Goal: Task Accomplishment & Management: Use online tool/utility

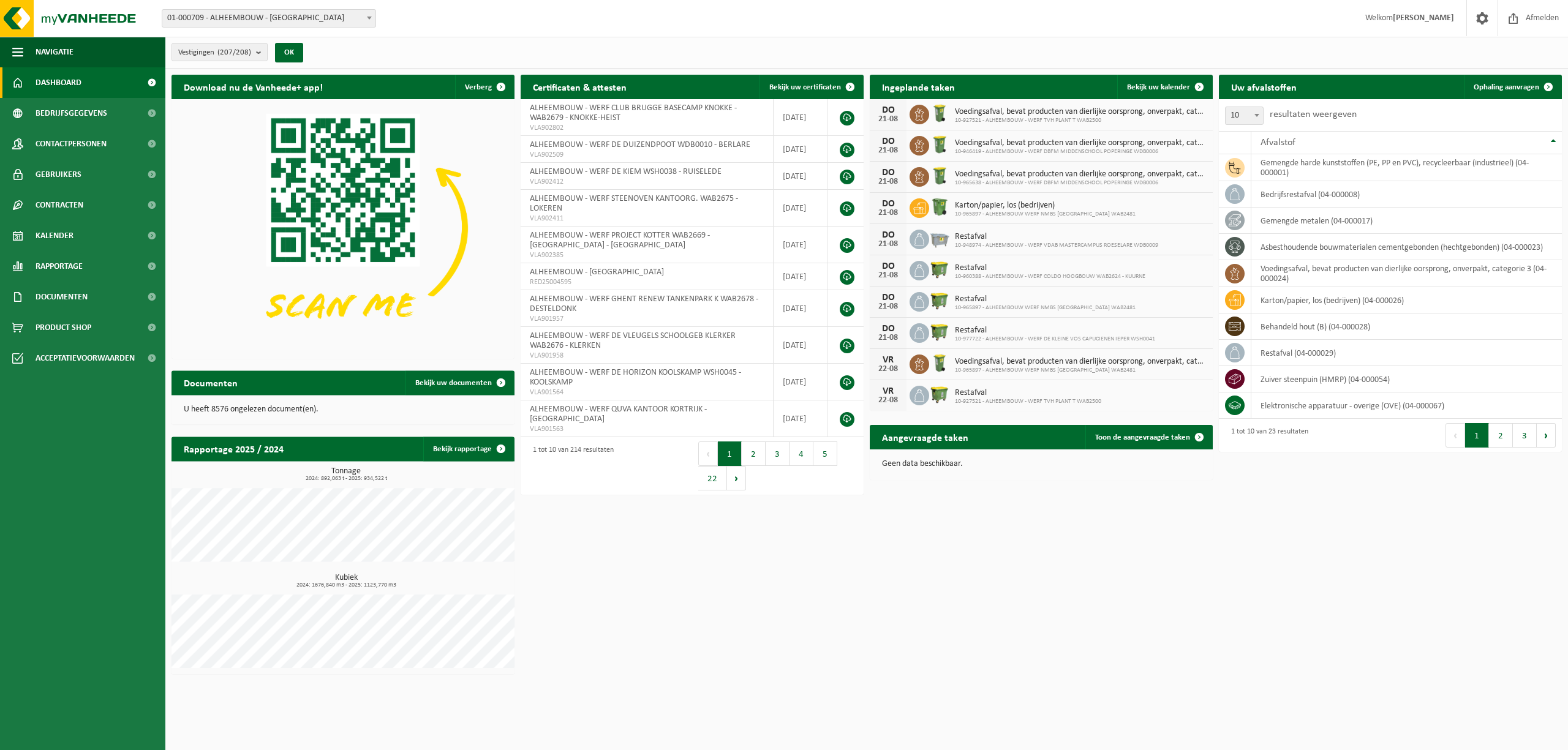
click at [368, 19] on span at bounding box center [369, 18] width 12 height 16
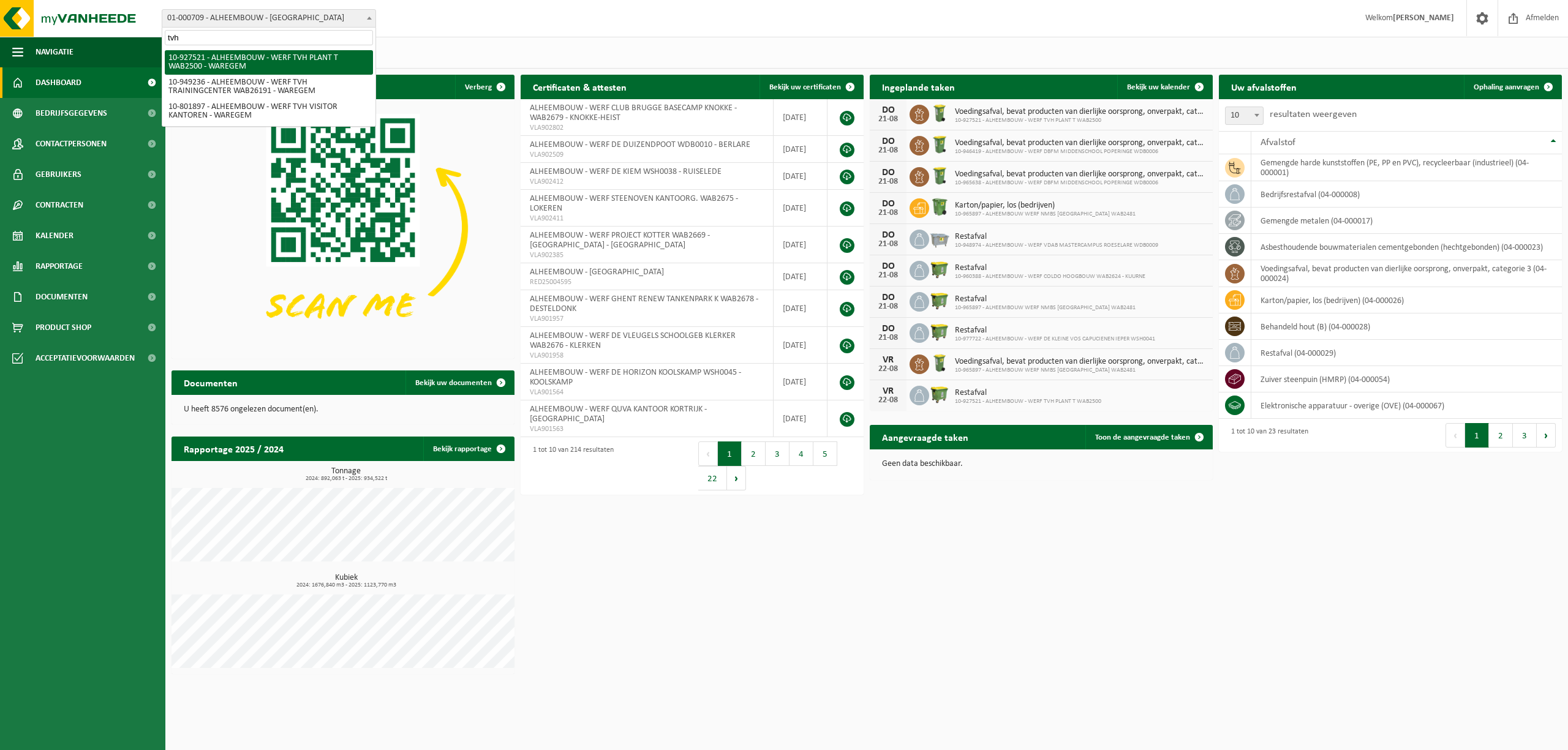
type input "tvh"
select select "132940"
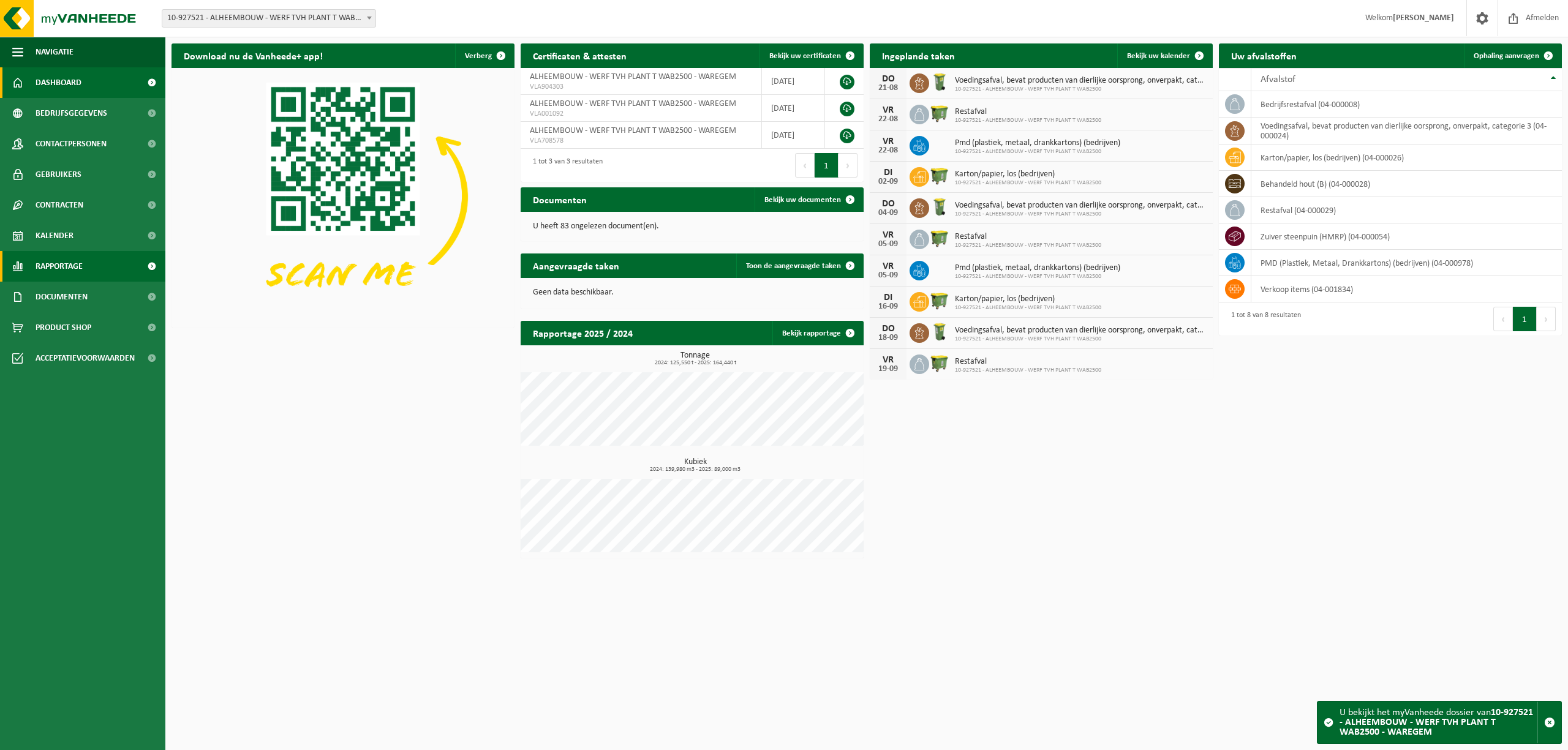
click at [70, 261] on span "Rapportage" at bounding box center [59, 266] width 47 height 30
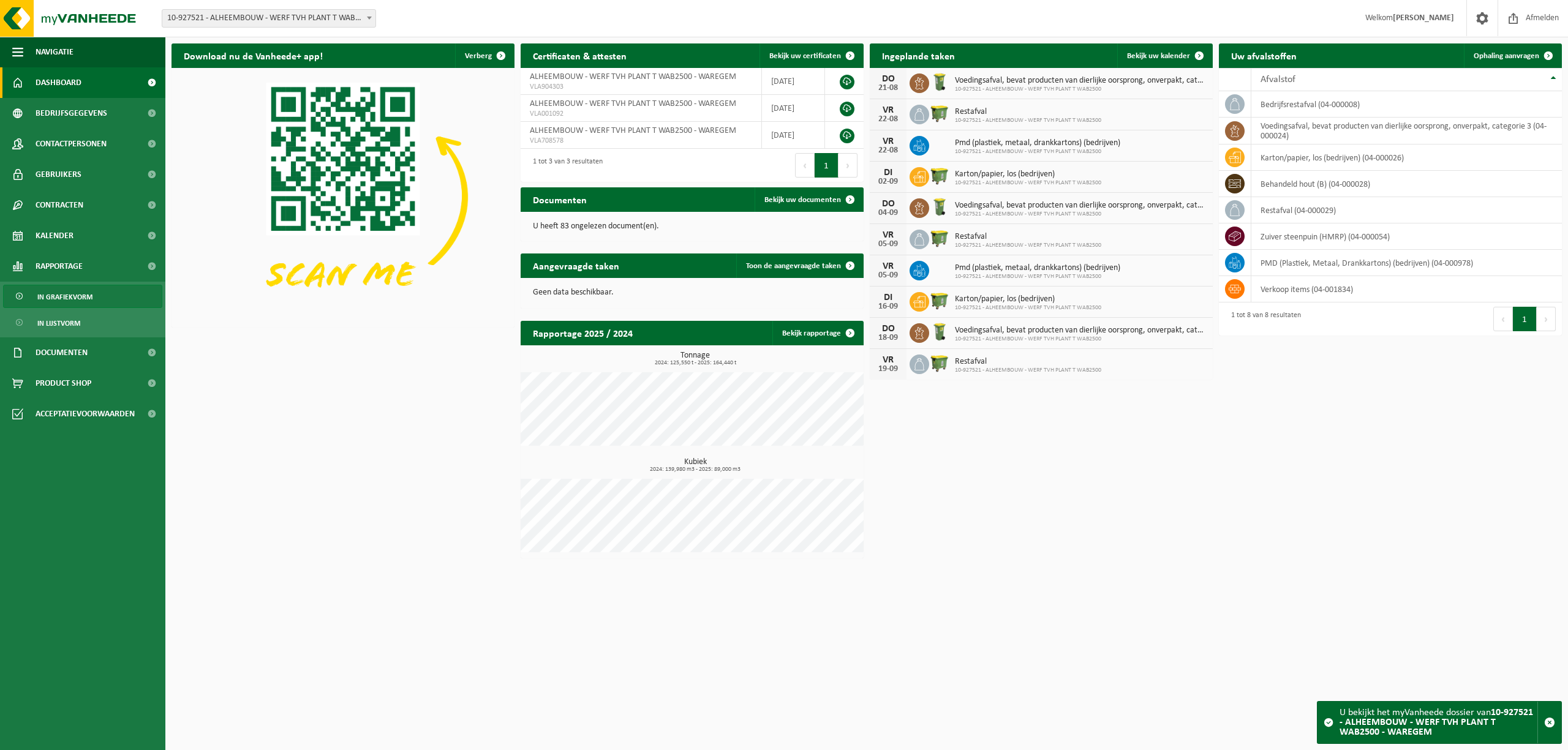
click at [78, 301] on span "In grafiekvorm" at bounding box center [64, 297] width 55 height 23
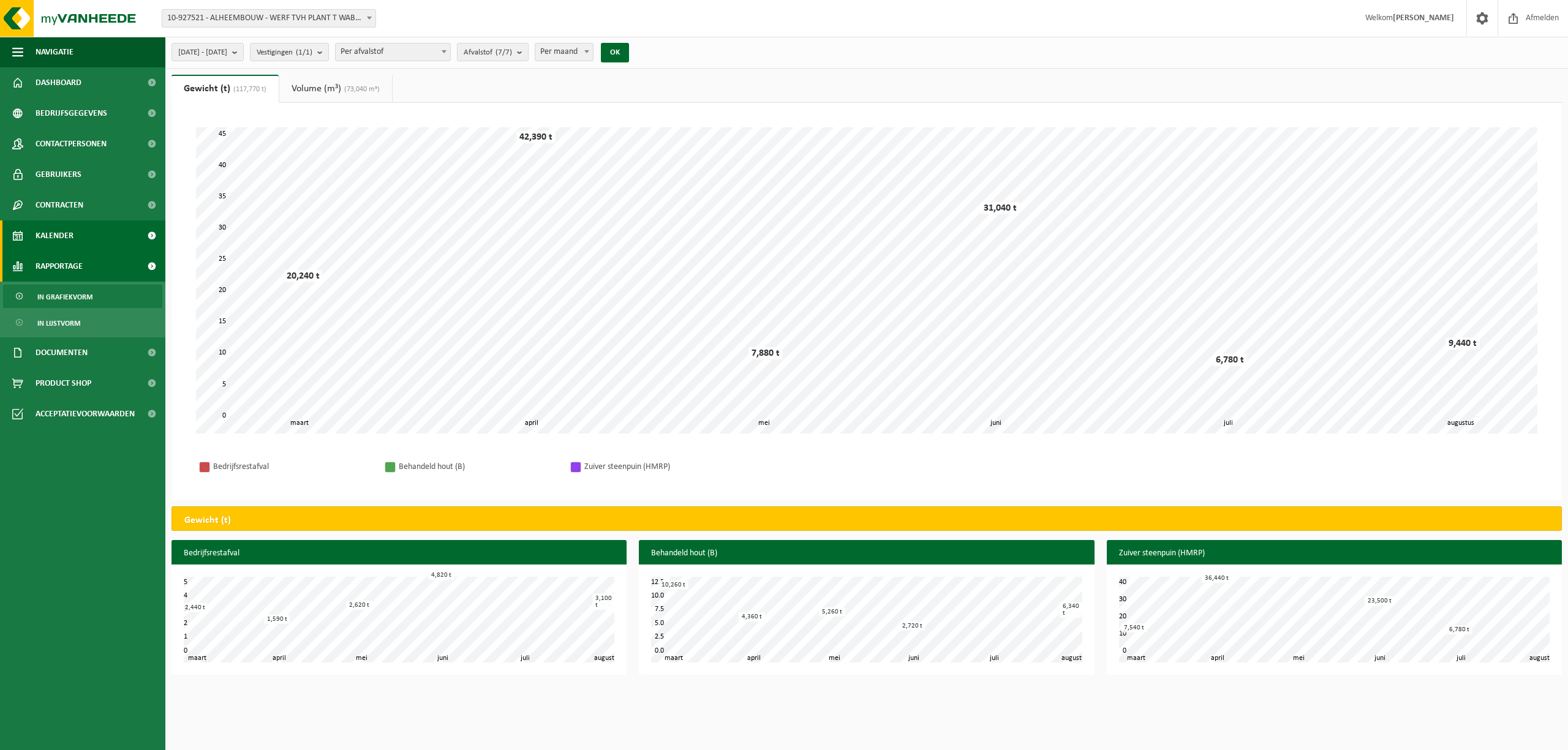
click at [68, 237] on span "Kalender" at bounding box center [54, 235] width 38 height 30
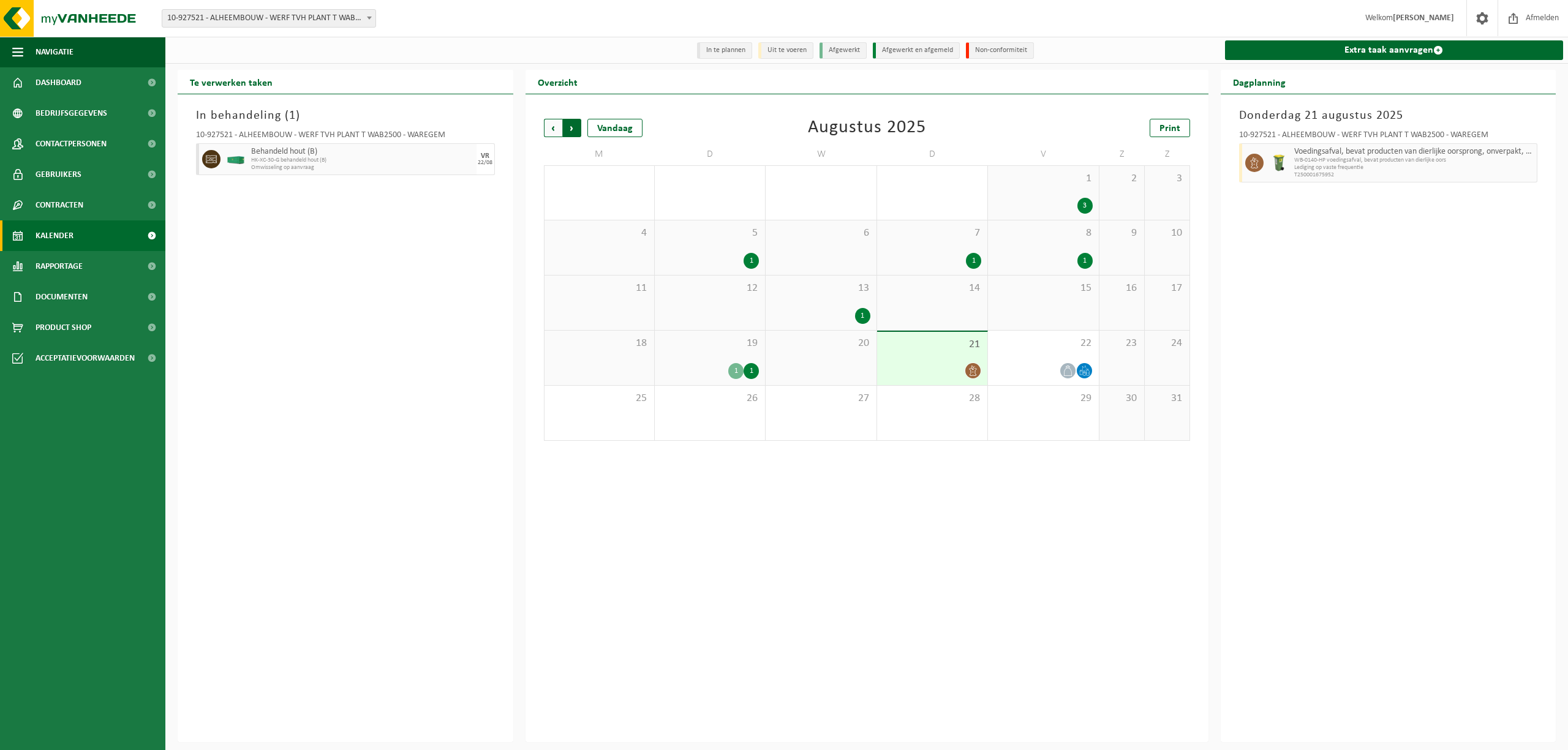
click at [557, 131] on span "Vorige" at bounding box center [553, 128] width 19 height 19
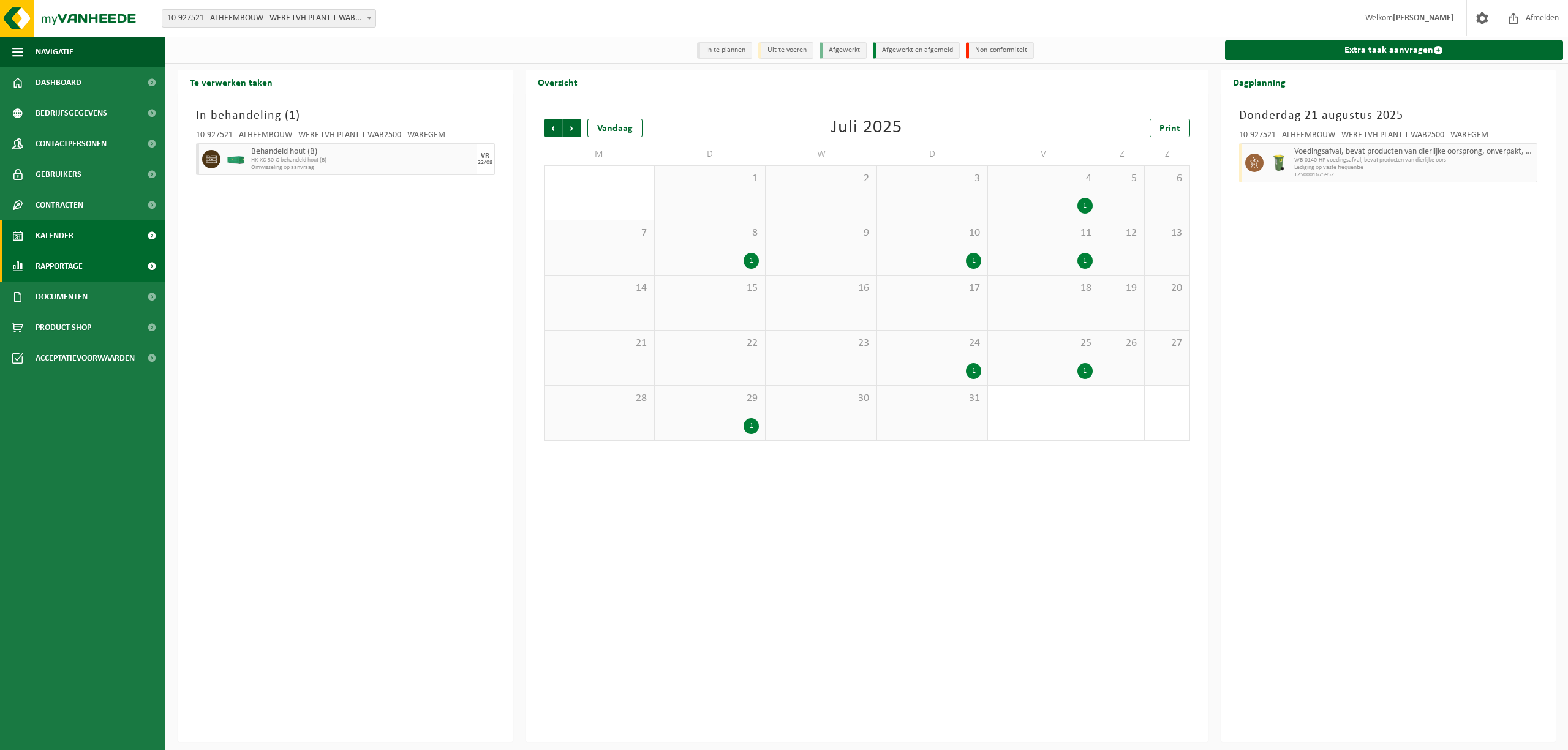
click at [103, 268] on link "Rapportage" at bounding box center [82, 266] width 165 height 30
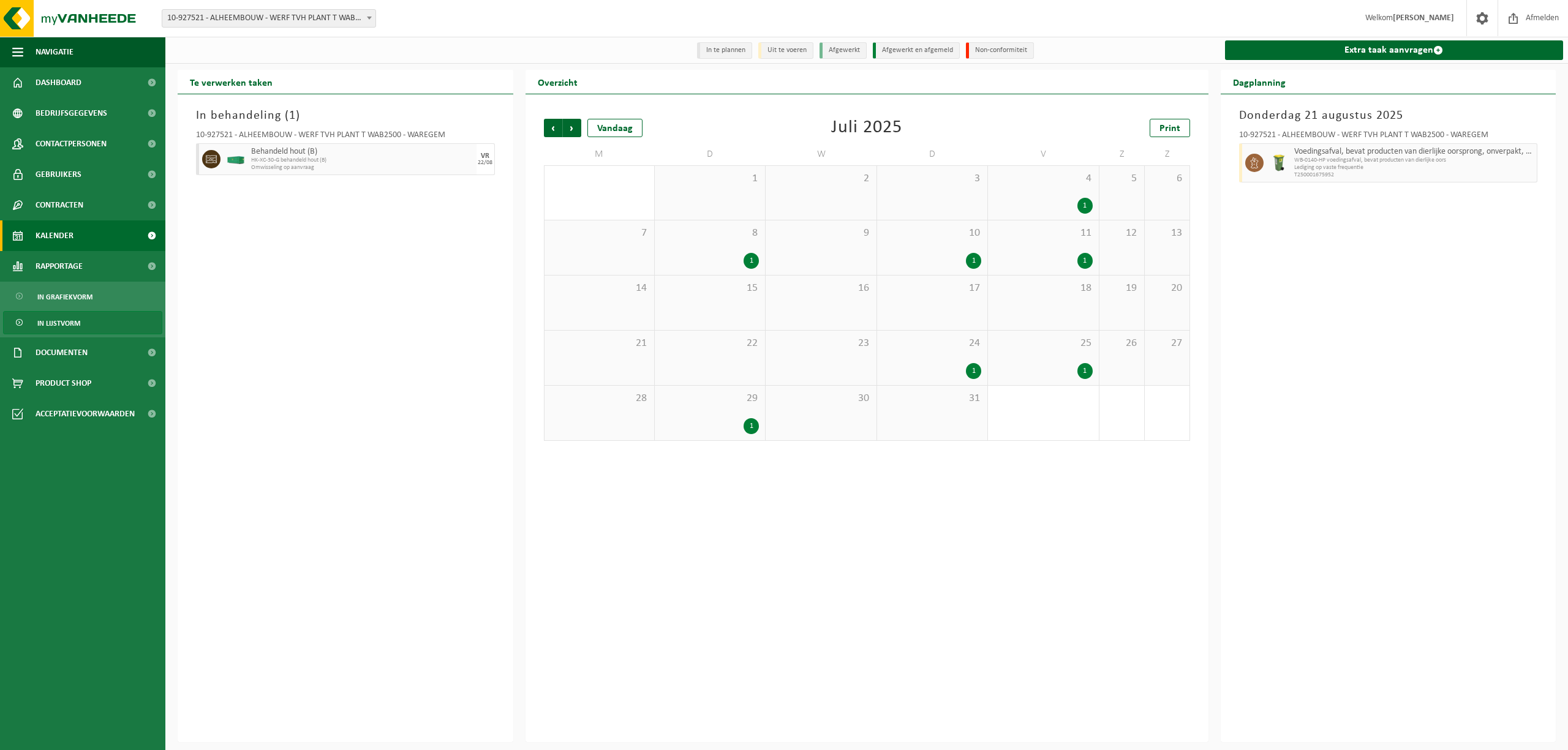
click at [63, 322] on span "In lijstvorm" at bounding box center [58, 323] width 43 height 23
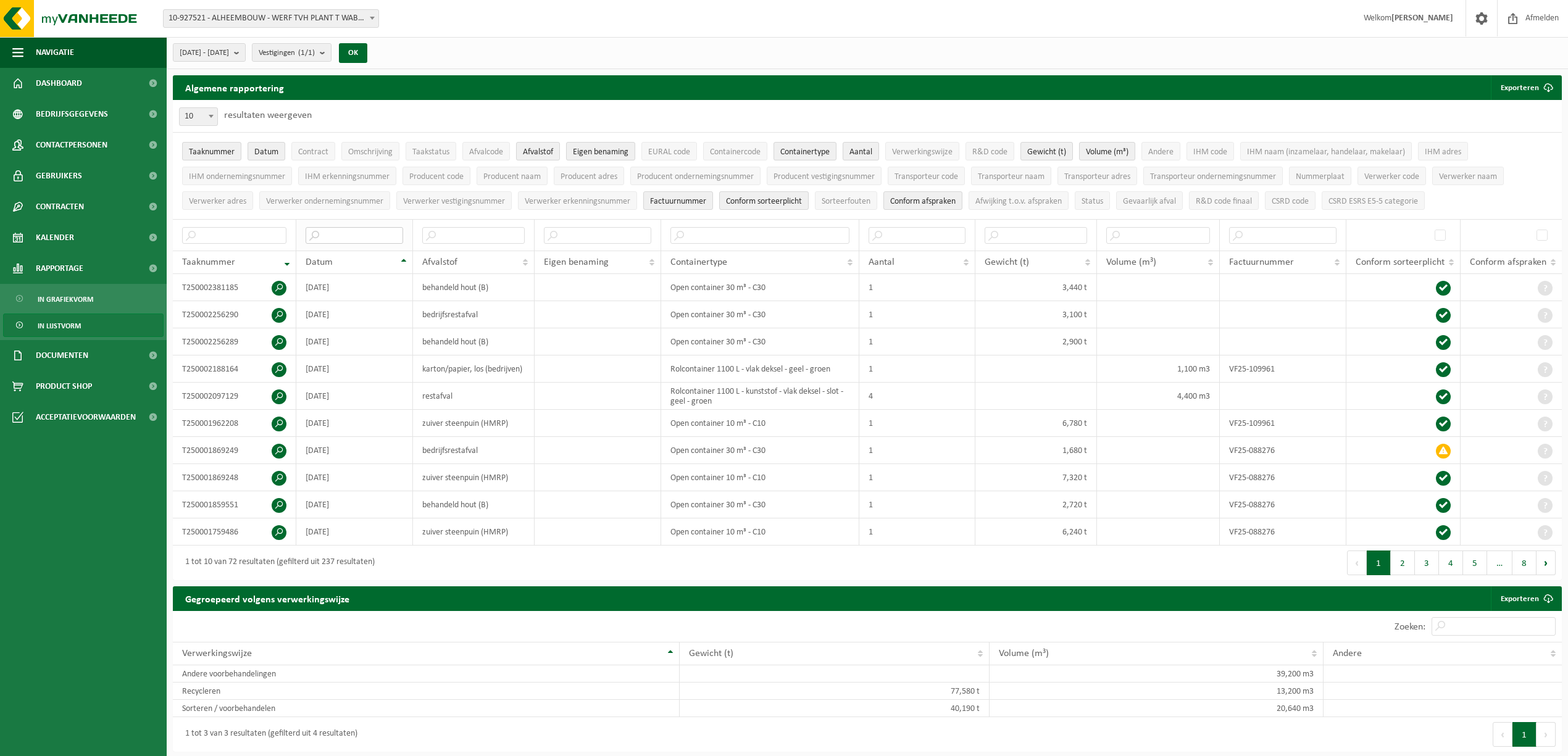
click at [350, 238] on input "text" at bounding box center [354, 235] width 98 height 16
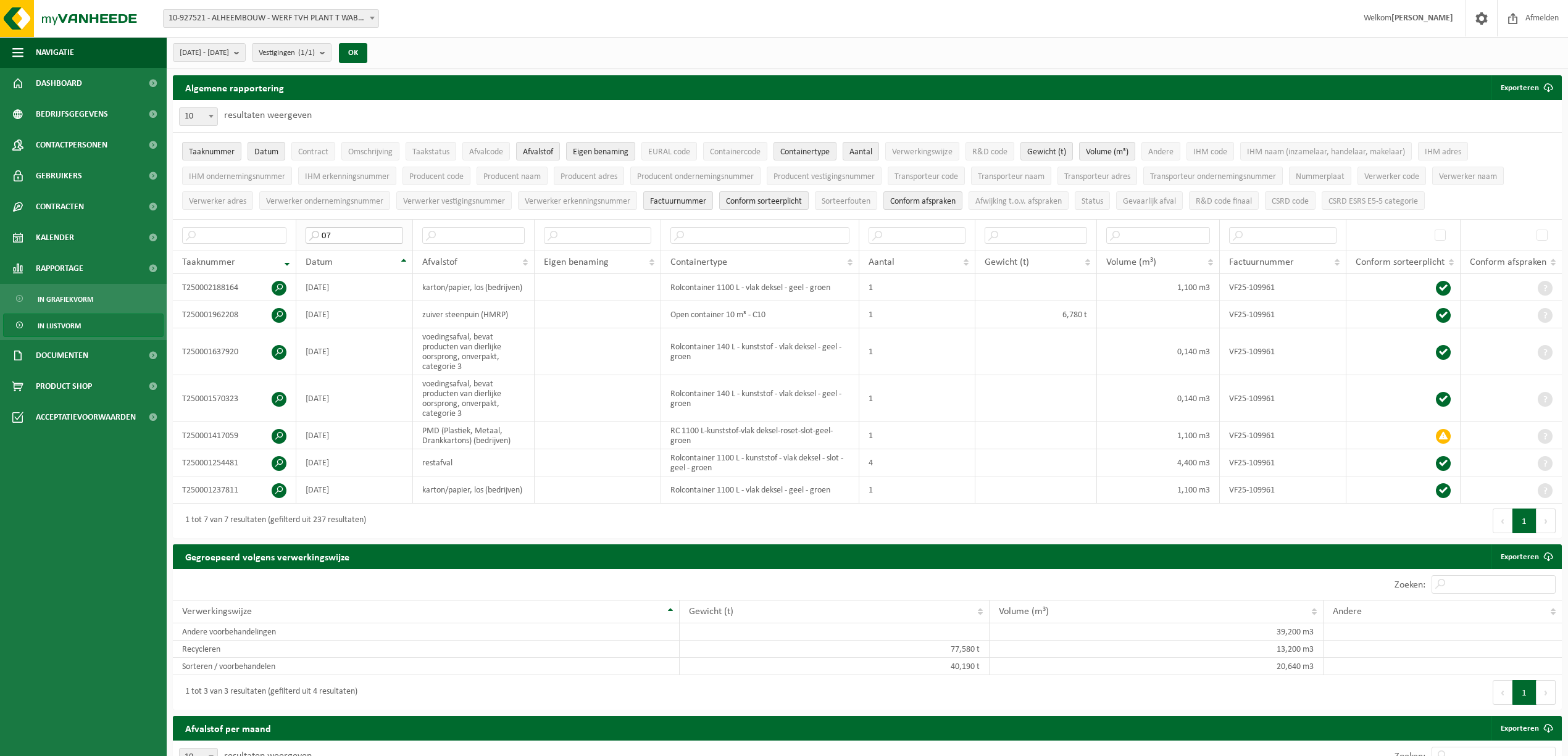
type input "0"
type input "2025-07"
click at [1524, 94] on button "Exporteren" at bounding box center [1526, 88] width 70 height 25
click at [1523, 111] on link "Enkel mijn selectie" at bounding box center [1504, 113] width 112 height 25
click at [54, 296] on span "In grafiekvorm" at bounding box center [65, 299] width 56 height 23
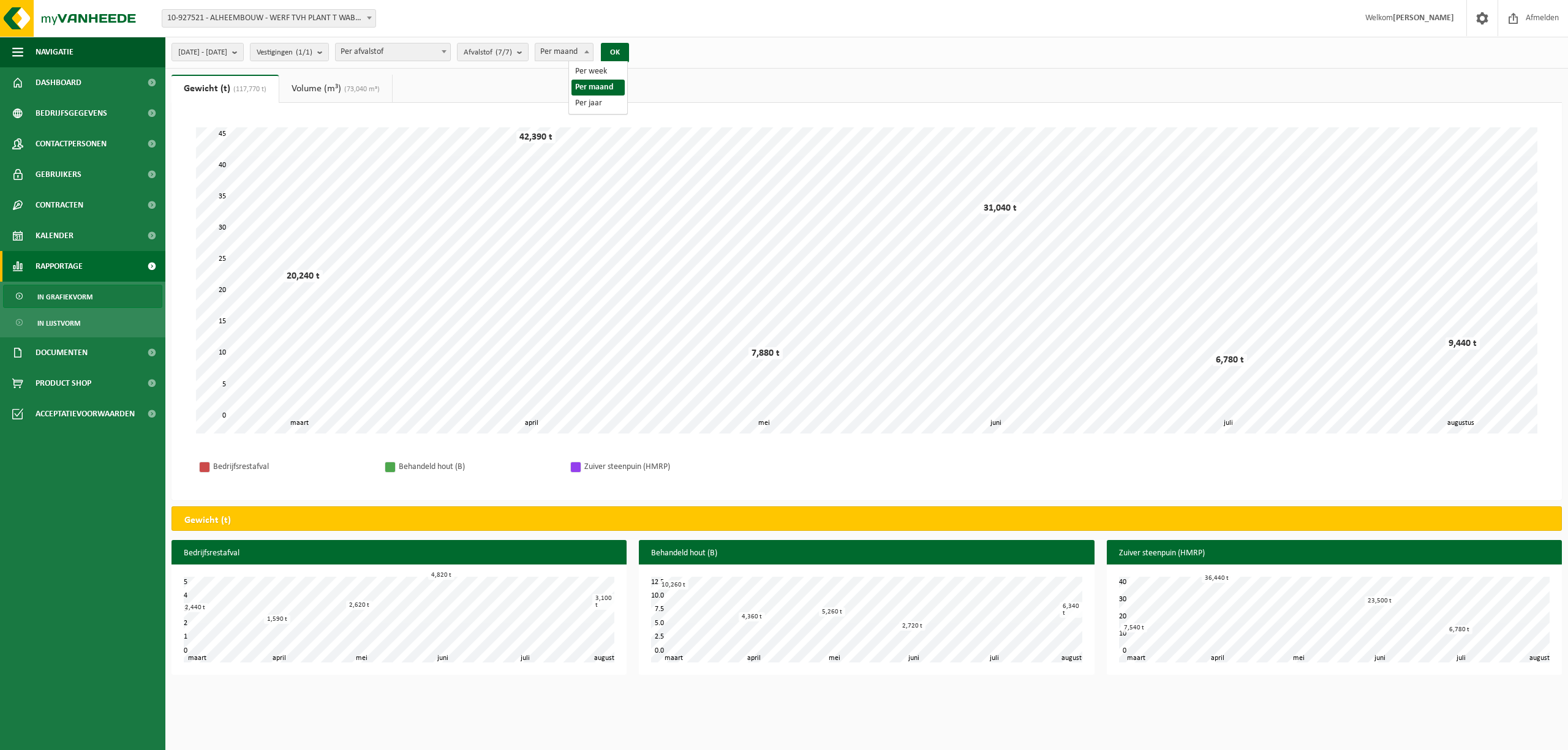
click at [594, 50] on span "Per maand" at bounding box center [564, 52] width 58 height 17
click at [354, 91] on span "(73,040 m³)" at bounding box center [361, 89] width 39 height 7
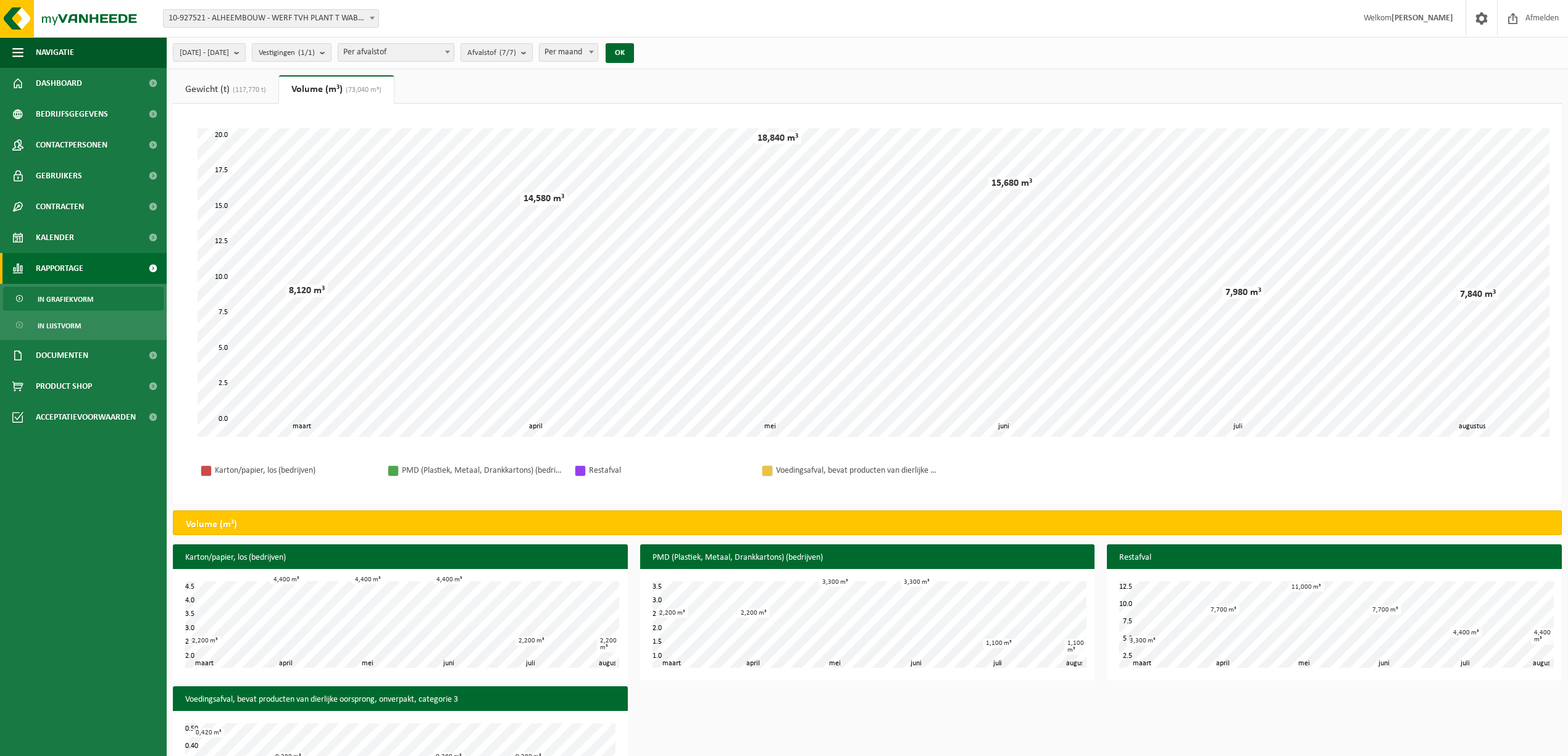
click at [236, 84] on link "Gewicht (t) (117,770 t)" at bounding box center [225, 89] width 106 height 28
